Goal: Check status: Check status

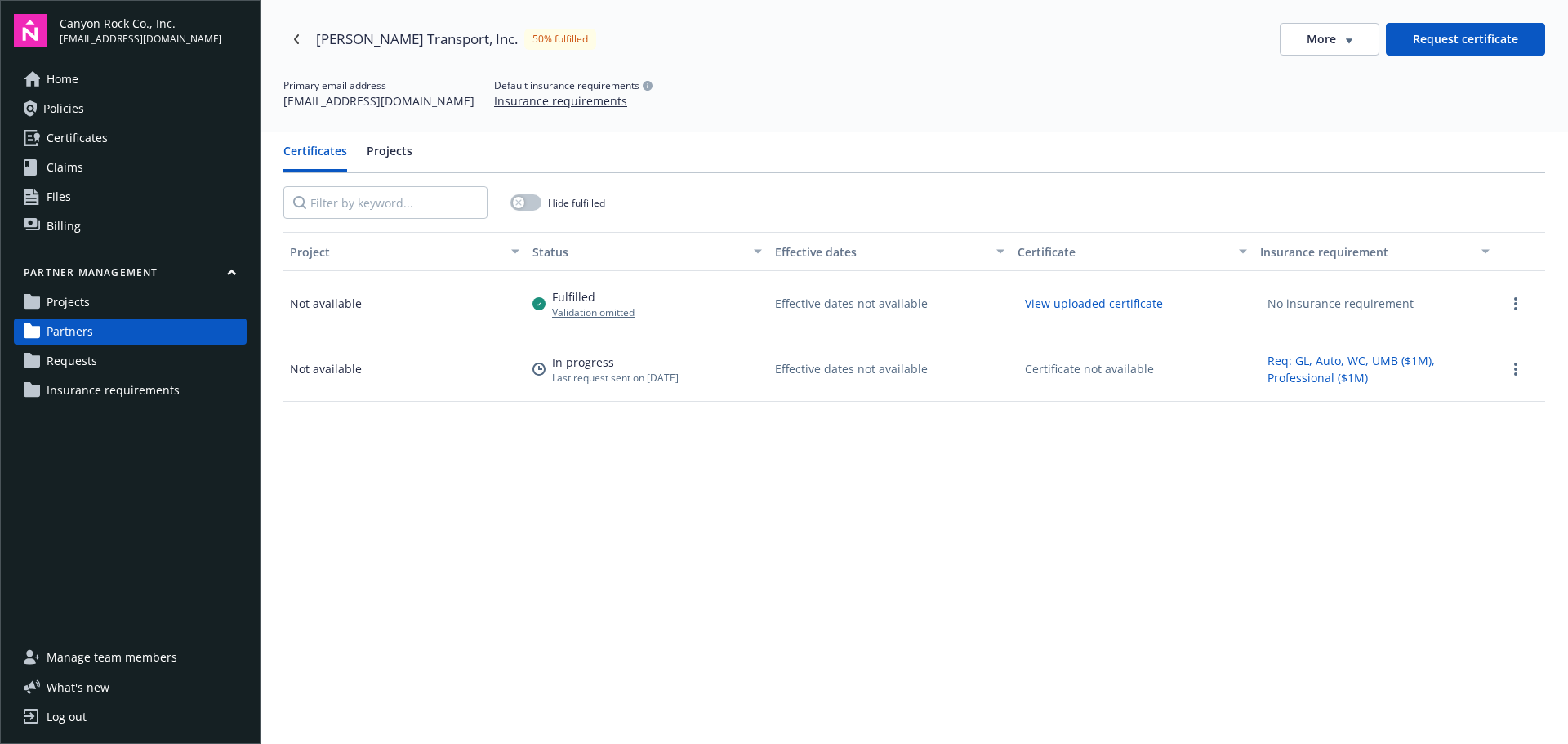
click at [58, 305] on span "Projects" at bounding box center [69, 302] width 43 height 26
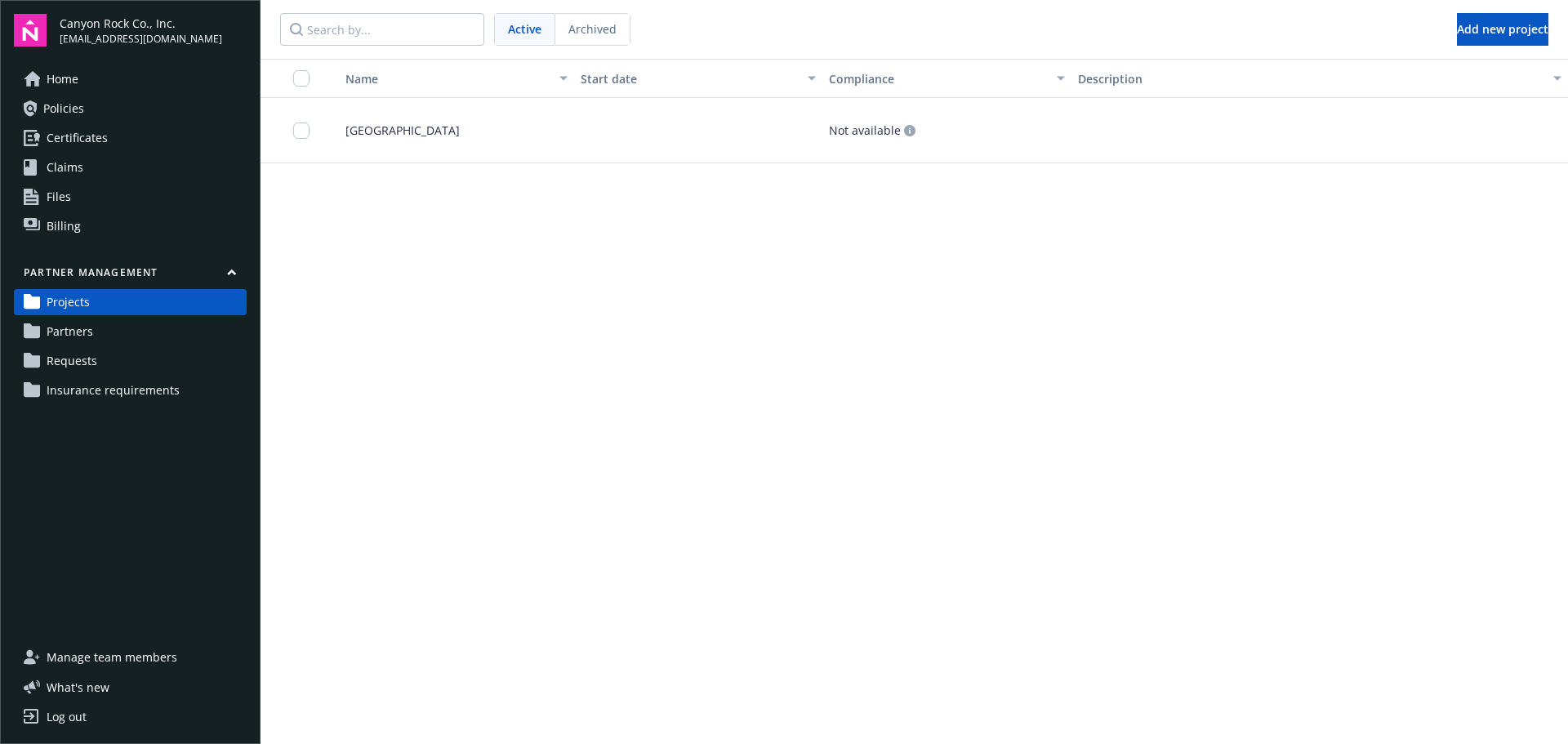
click at [76, 332] on span "Partners" at bounding box center [70, 331] width 47 height 26
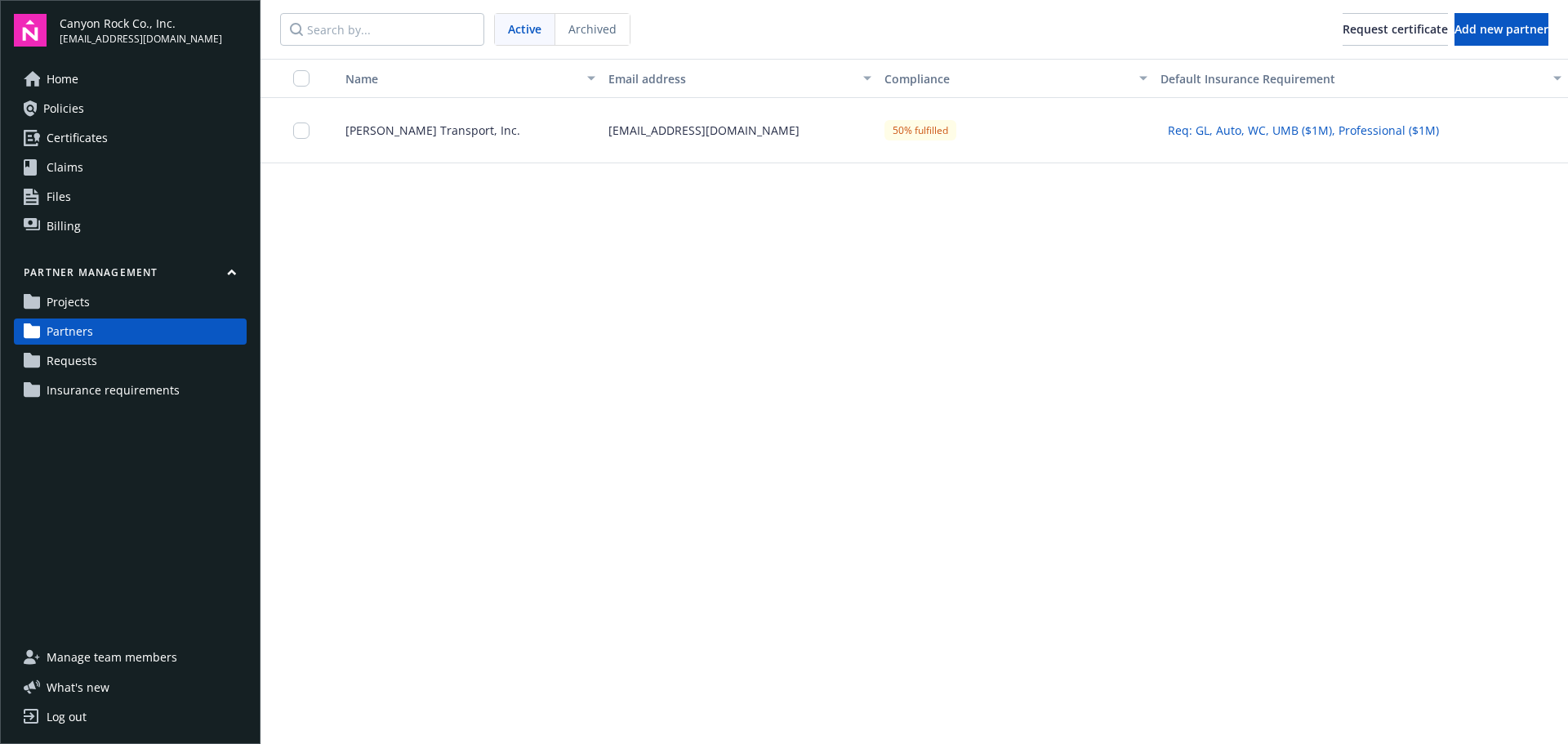
click at [59, 359] on span "Requests" at bounding box center [72, 360] width 51 height 26
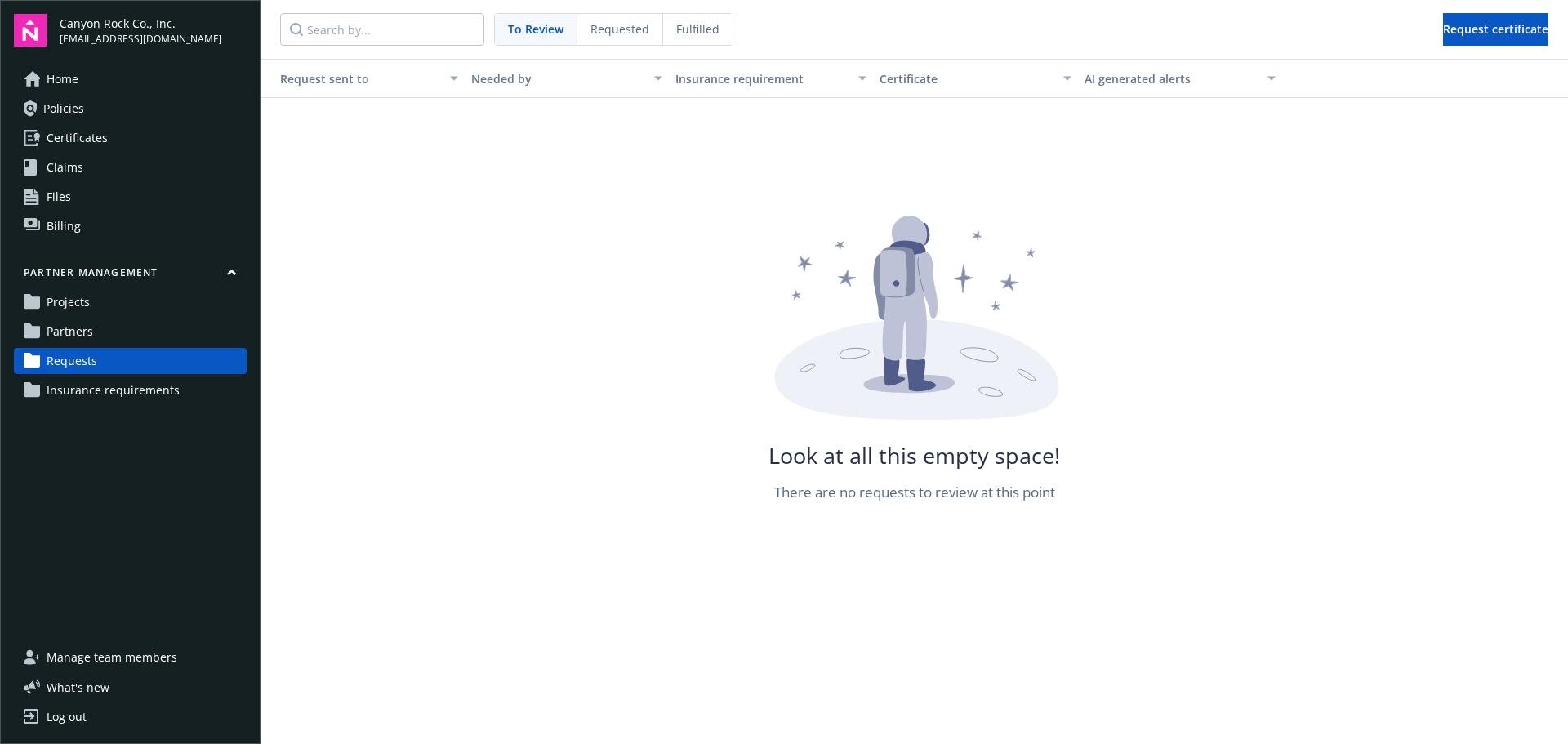
click at [612, 19] on div "Requested" at bounding box center [621, 29] width 86 height 31
